Goal: Obtain resource: Download file/media

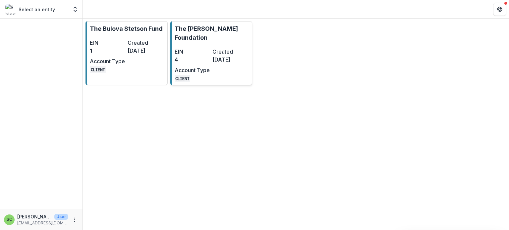
click at [210, 32] on p "The [PERSON_NAME] Foundation" at bounding box center [211, 33] width 75 height 18
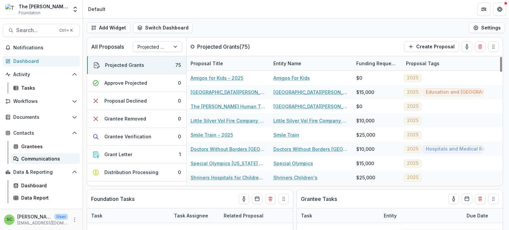
scroll to position [47, 0]
click at [41, 198] on div "Data Report" at bounding box center [47, 197] width 53 height 7
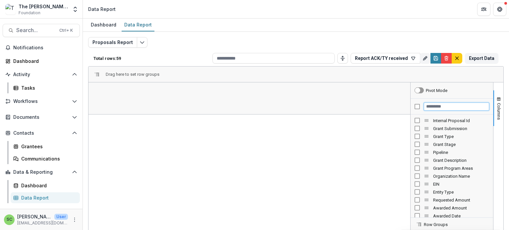
click at [424, 111] on input "Filter Columns Input" at bounding box center [456, 107] width 65 height 8
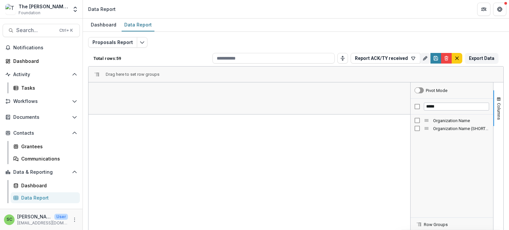
click at [442, 123] on span "Organization Name" at bounding box center [461, 120] width 56 height 5
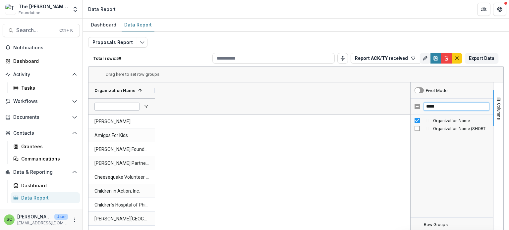
click at [436, 111] on input "*****" at bounding box center [456, 107] width 65 height 8
type input "*"
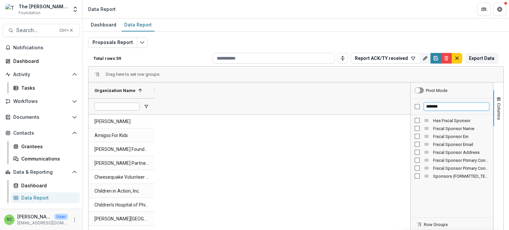
click at [445, 111] on input "*******" at bounding box center [456, 107] width 65 height 8
type input "*"
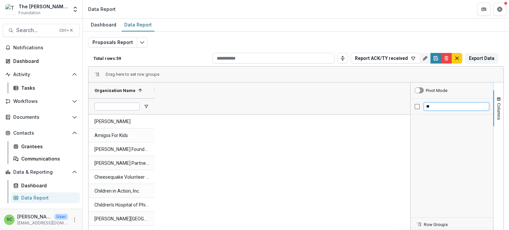
type input "*"
click at [441, 111] on input "*****" at bounding box center [456, 107] width 65 height 8
type input "*"
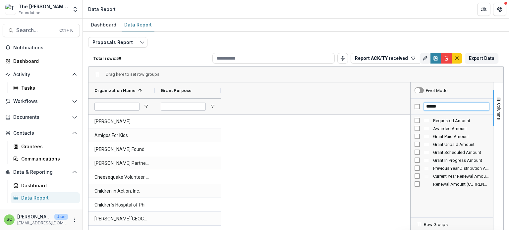
type input "******"
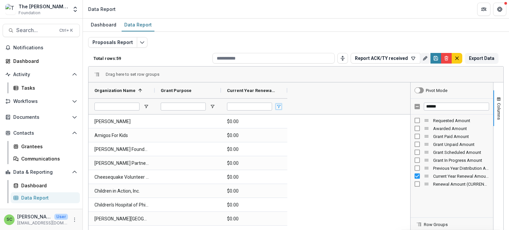
click at [279, 109] on span "Open Filter Menu" at bounding box center [278, 106] width 5 height 5
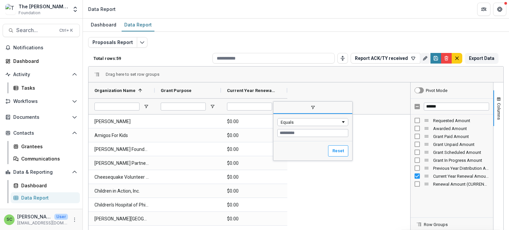
click at [279, 114] on span "filter" at bounding box center [312, 108] width 79 height 12
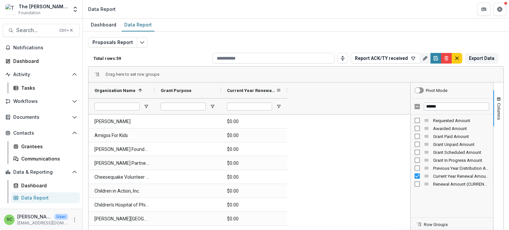
click at [262, 93] on span "Current Year Renewal Amount (CURRENCY)" at bounding box center [251, 90] width 49 height 5
click at [262, 93] on span "Current Year Renewal Amount (CURRENCY)" at bounding box center [248, 90] width 42 height 5
click at [274, 93] on span at bounding box center [273, 90] width 5 height 5
click at [281, 93] on span at bounding box center [278, 90] width 5 height 5
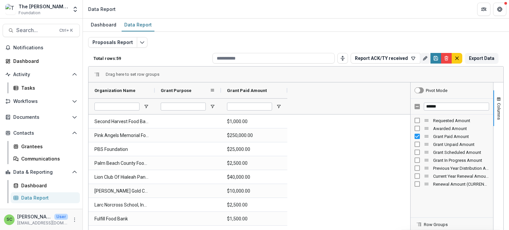
click at [201, 97] on div "Grant Purpose" at bounding box center [185, 90] width 49 height 13
click at [214, 109] on span "Open Filter Menu" at bounding box center [212, 106] width 5 height 5
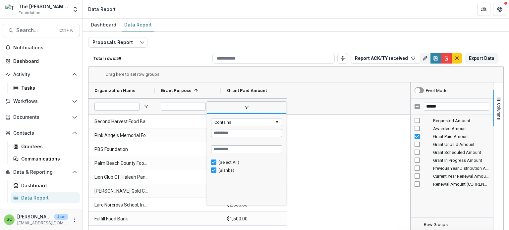
click at [214, 114] on span "filter" at bounding box center [246, 108] width 79 height 12
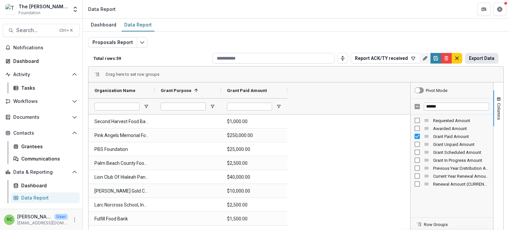
click at [470, 64] on button "Export Data" at bounding box center [481, 58] width 33 height 11
